Goal: Task Accomplishment & Management: Use online tool/utility

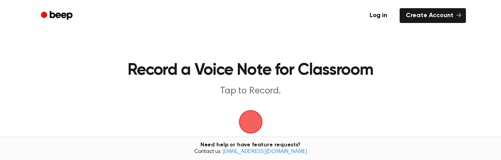
click at [258, 124] on span "button" at bounding box center [250, 121] width 31 height 31
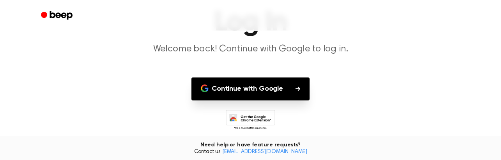
scroll to position [78, 0]
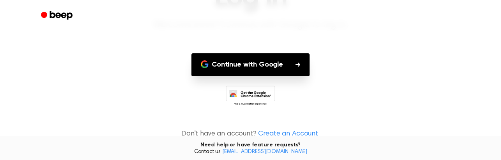
click at [263, 61] on button "Continue with Google" at bounding box center [250, 64] width 118 height 23
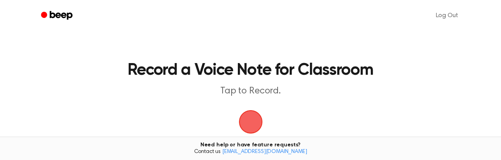
click at [253, 119] on span "button" at bounding box center [250, 122] width 24 height 24
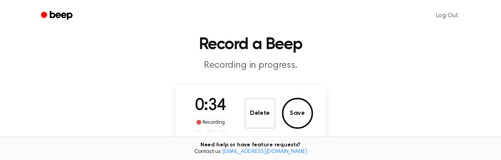
scroll to position [39, 0]
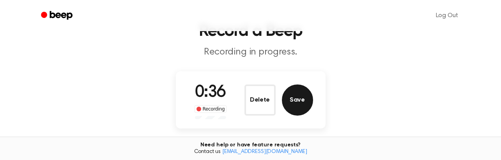
click at [297, 106] on button "Save" at bounding box center [297, 100] width 31 height 31
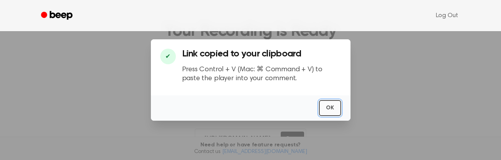
click at [331, 109] on button "OK" at bounding box center [330, 108] width 22 height 16
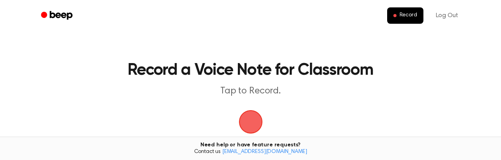
click at [253, 124] on span "button" at bounding box center [250, 122] width 24 height 24
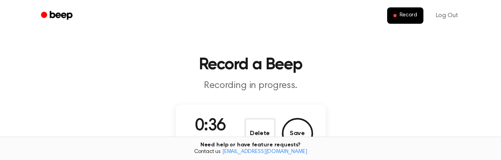
scroll to position [78, 0]
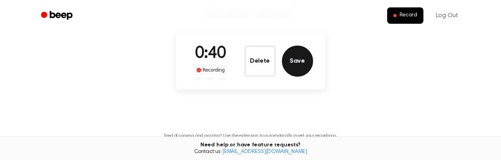
click at [297, 64] on button "Save" at bounding box center [297, 61] width 31 height 31
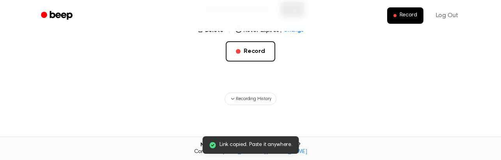
scroll to position [168, 0]
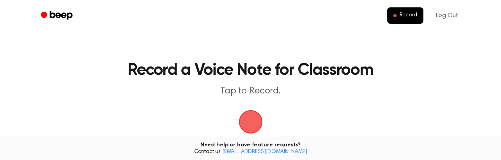
click at [253, 125] on span "button" at bounding box center [250, 121] width 25 height 25
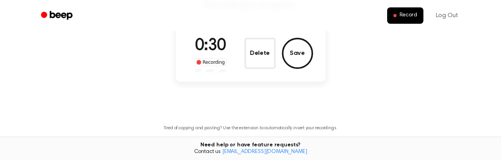
scroll to position [39, 0]
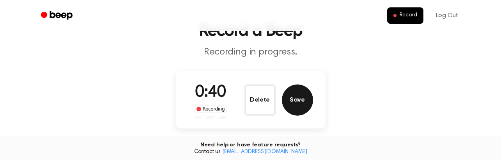
click at [304, 99] on button "Save" at bounding box center [297, 100] width 31 height 31
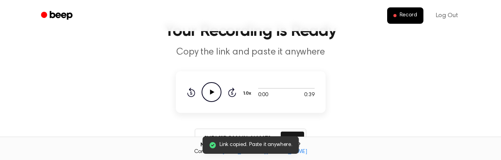
scroll to position [0, 0]
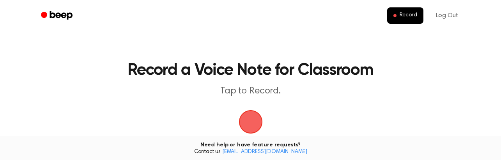
click at [247, 117] on span "button" at bounding box center [251, 122] width 28 height 28
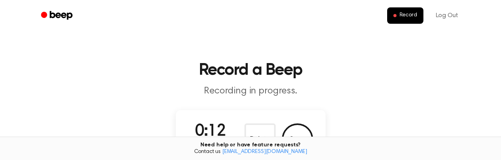
scroll to position [39, 0]
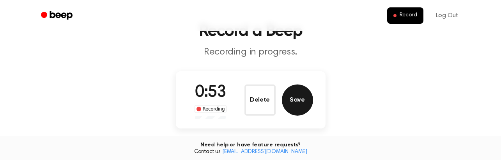
click at [297, 101] on button "Save" at bounding box center [297, 100] width 31 height 31
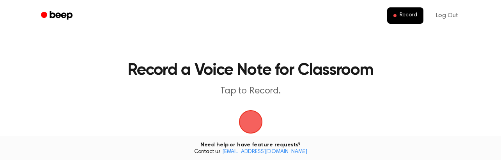
click at [249, 117] on span "button" at bounding box center [251, 122] width 22 height 22
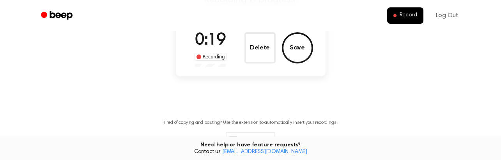
scroll to position [78, 0]
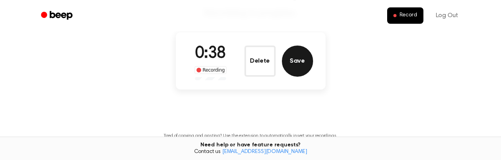
click at [299, 64] on button "Save" at bounding box center [297, 61] width 31 height 31
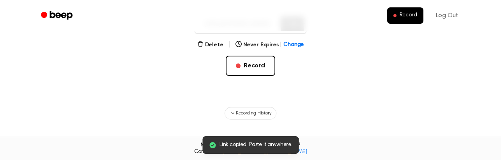
scroll to position [168, 0]
